Goal: Transaction & Acquisition: Purchase product/service

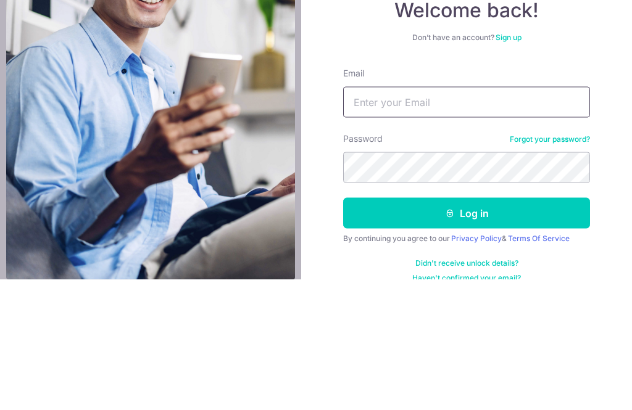
type input "Kchiajw@yahoo.com"
click at [466, 328] on button "Log in" at bounding box center [466, 343] width 247 height 31
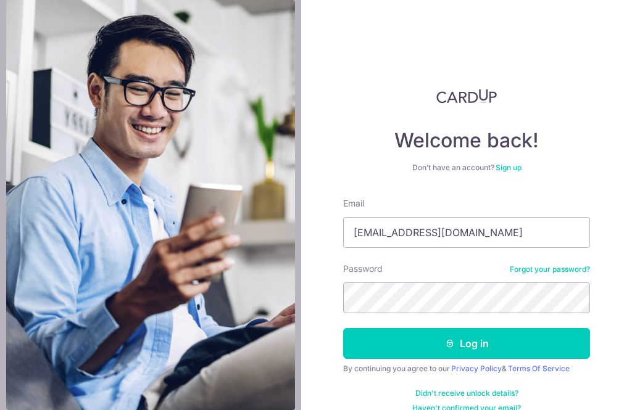
click at [556, 328] on button "Log in" at bounding box center [466, 343] width 247 height 31
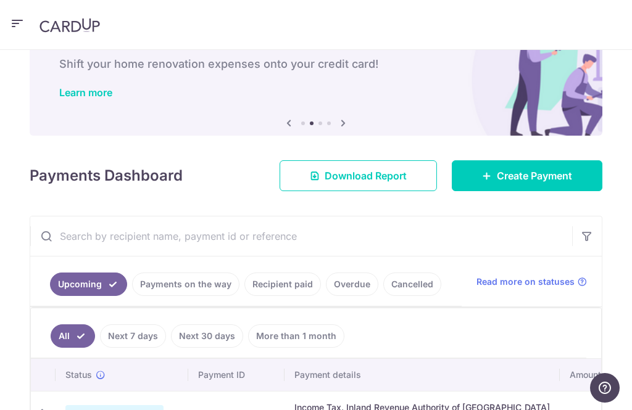
scroll to position [89, 0]
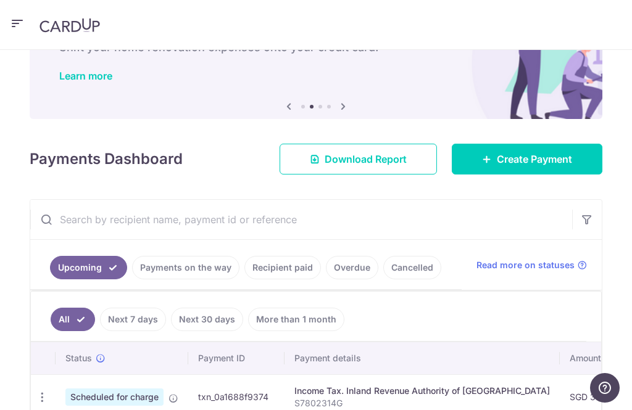
click at [540, 162] on span "Create Payment" at bounding box center [534, 159] width 75 height 15
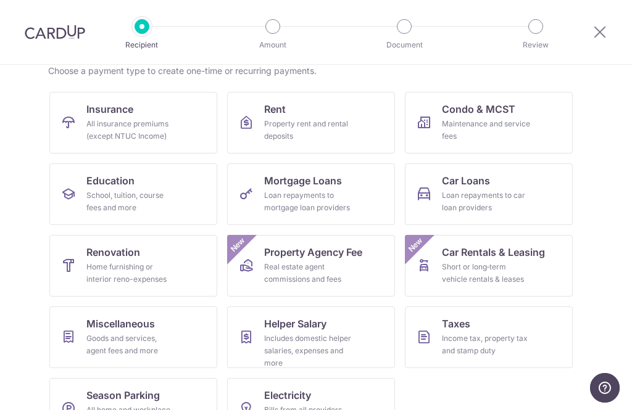
scroll to position [102, 0]
click at [155, 257] on link "Renovation Home furnishing or interior reno-expenses" at bounding box center [133, 266] width 168 height 62
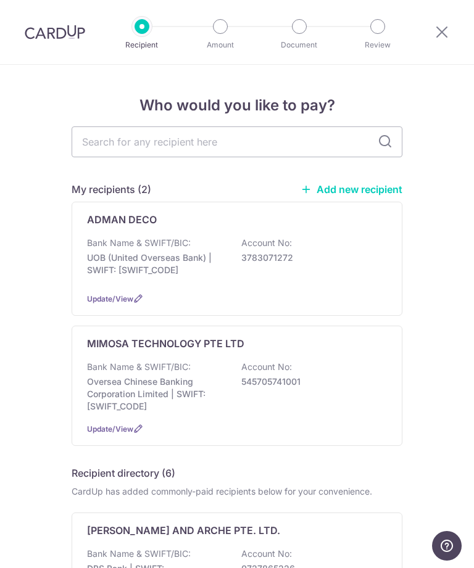
click at [437, 30] on icon at bounding box center [441, 31] width 15 height 15
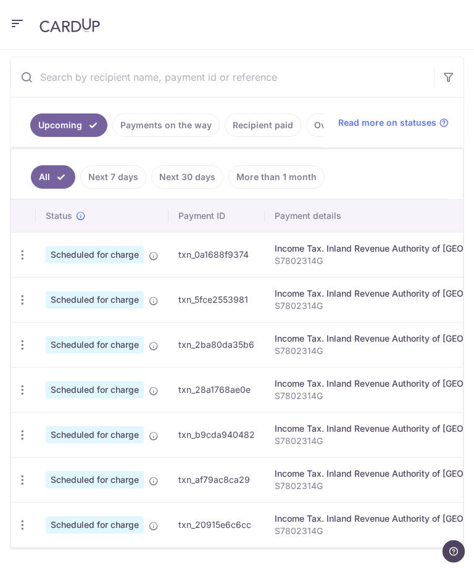
click at [23, 23] on icon "button" at bounding box center [17, 23] width 15 height 15
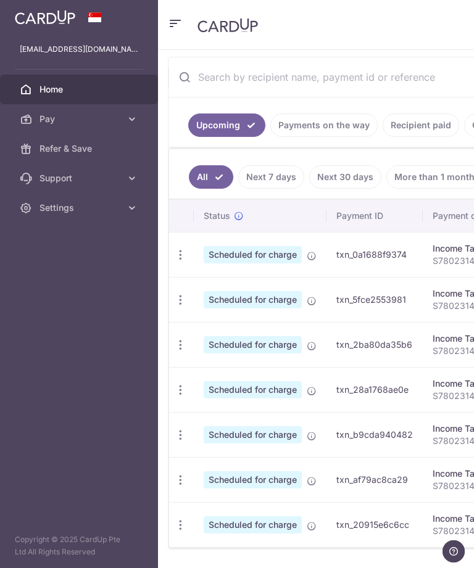
click at [175, 21] on icon "button" at bounding box center [175, 23] width 15 height 15
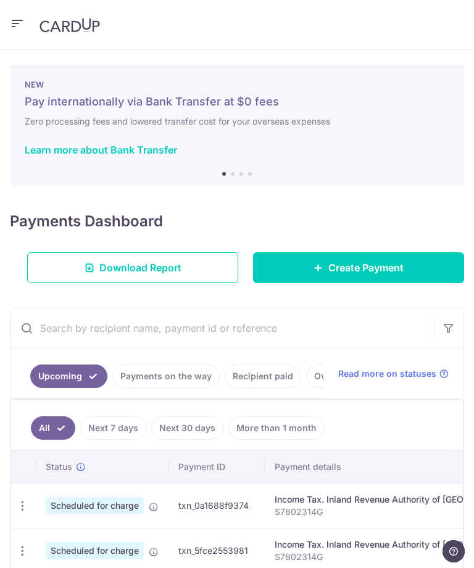
click at [23, 24] on icon "button" at bounding box center [17, 23] width 15 height 15
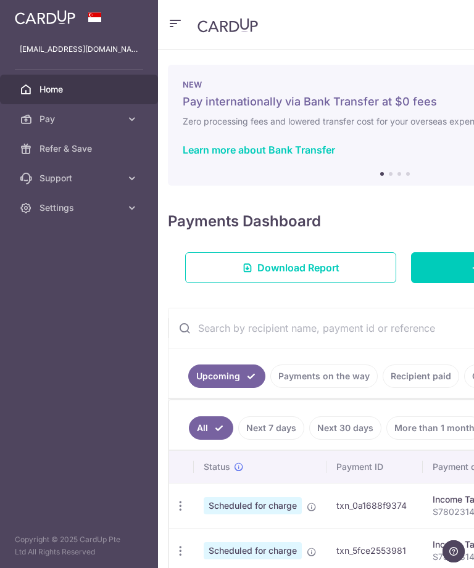
click at [67, 125] on span "Pay" at bounding box center [79, 119] width 81 height 12
click at [77, 152] on span "Payments" at bounding box center [79, 148] width 81 height 12
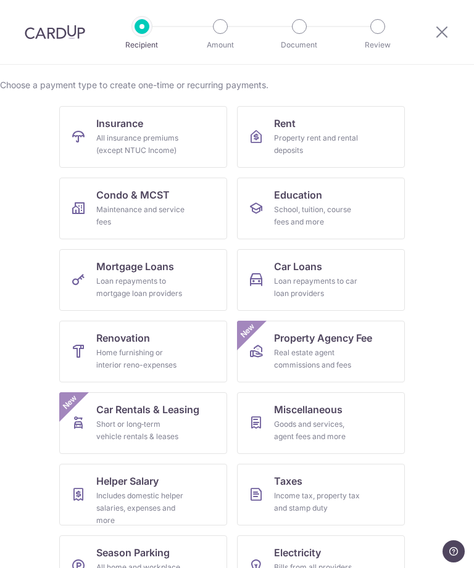
scroll to position [88, 0]
